Goal: Browse casually

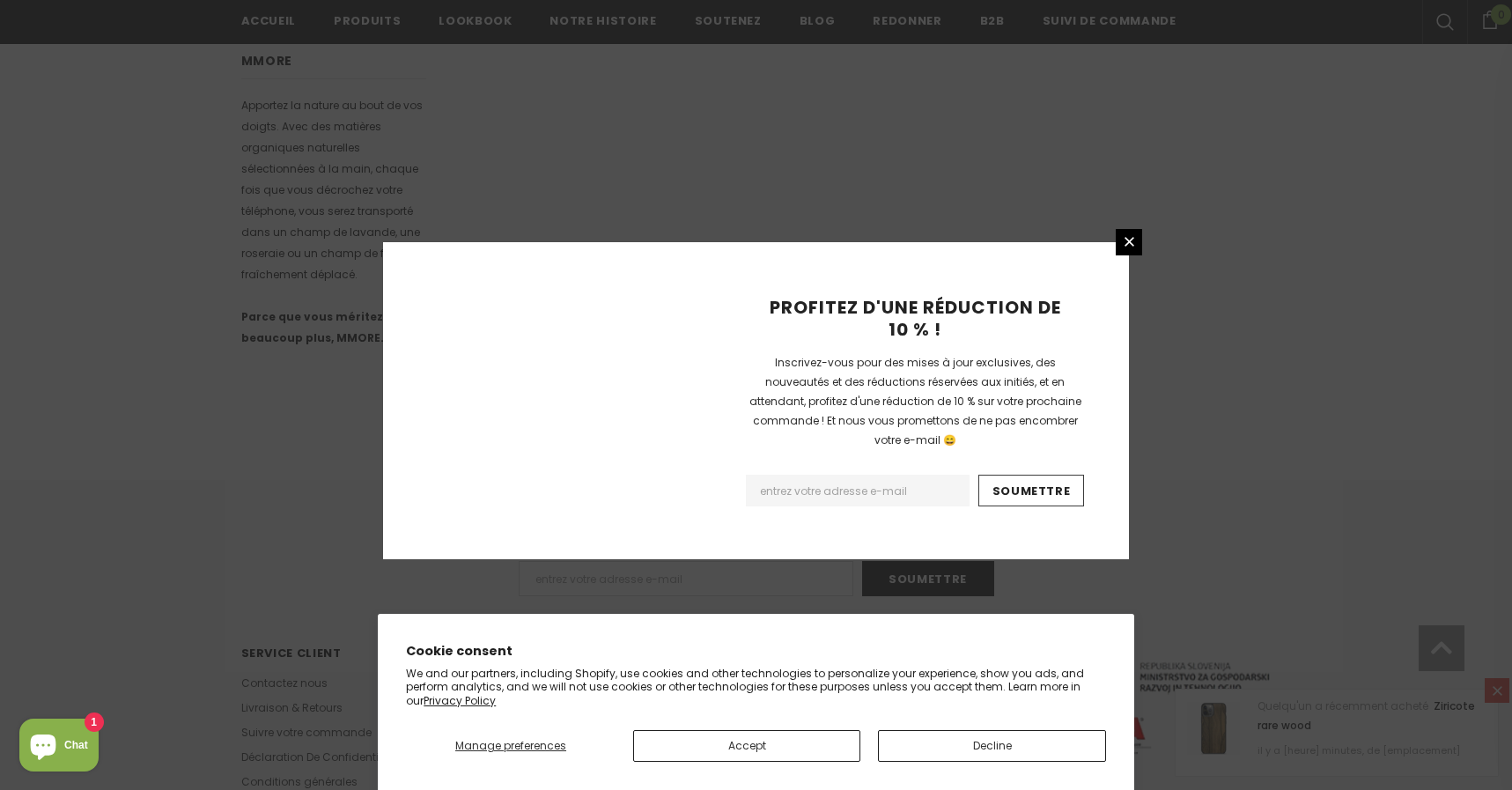
scroll to position [1058, 0]
